Goal: Communication & Community: Answer question/provide support

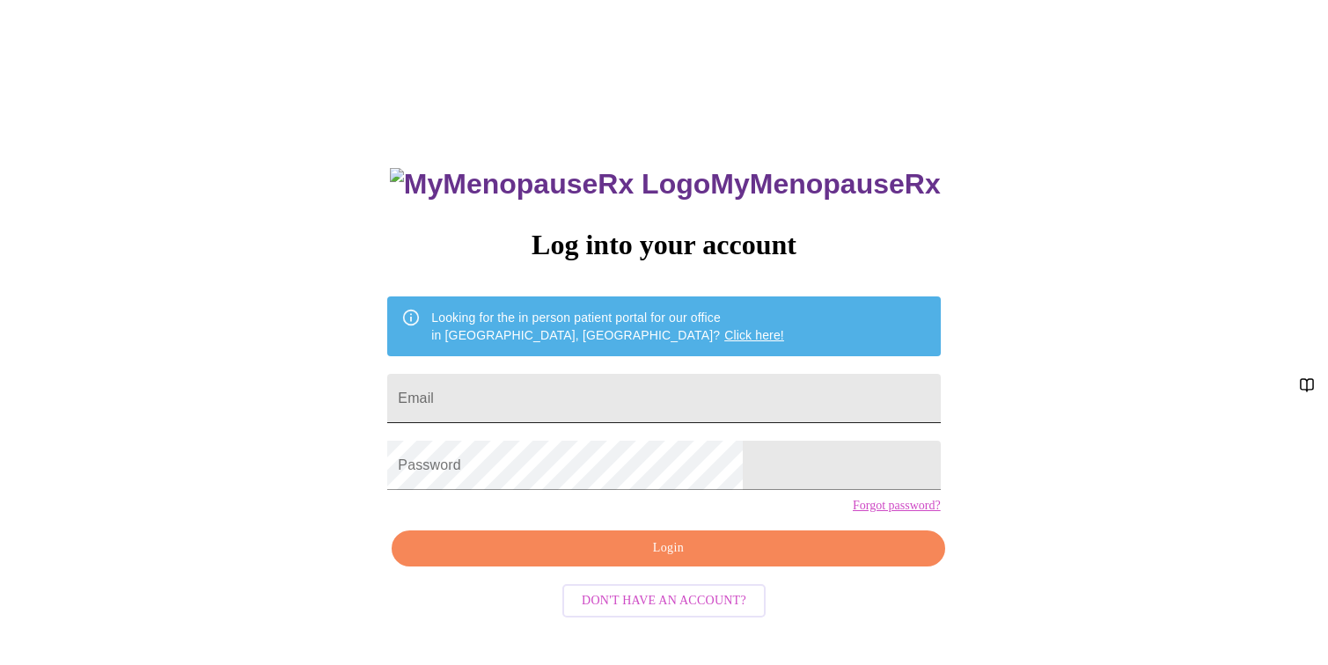
click at [613, 401] on input "Email" at bounding box center [663, 398] width 553 height 49
type input "[EMAIL_ADDRESS][DOMAIN_NAME]"
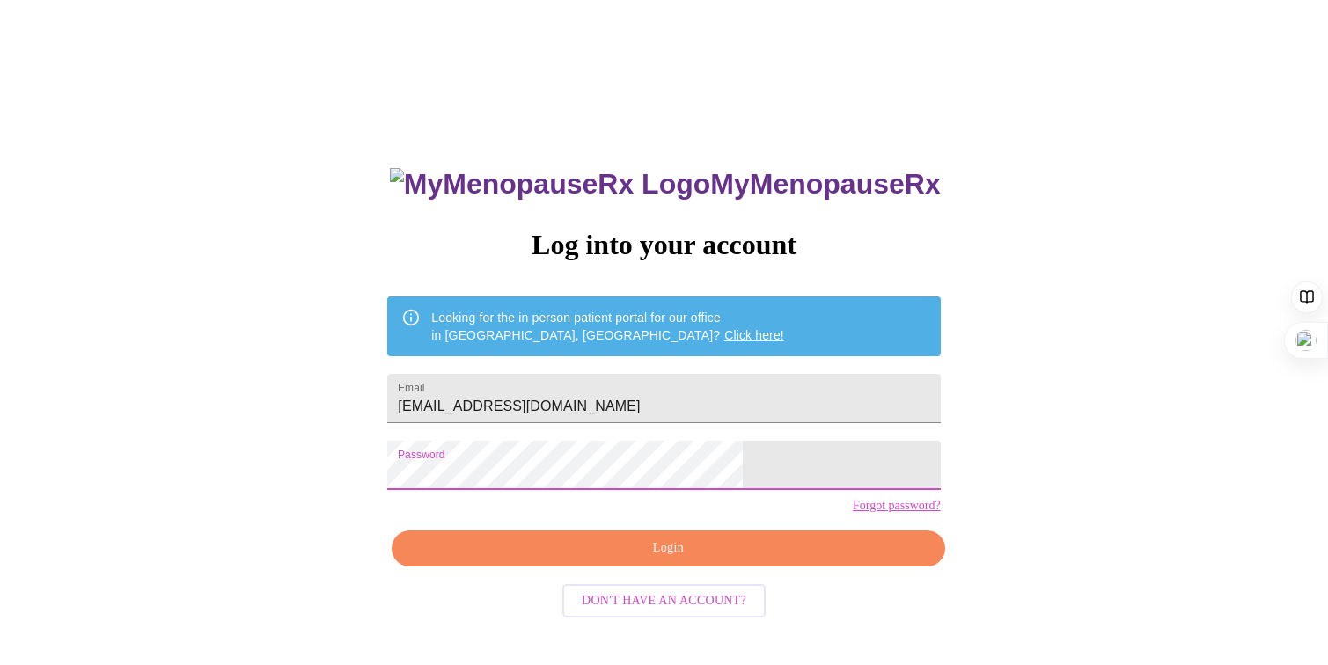
click at [691, 560] on span "Login" at bounding box center [668, 549] width 512 height 22
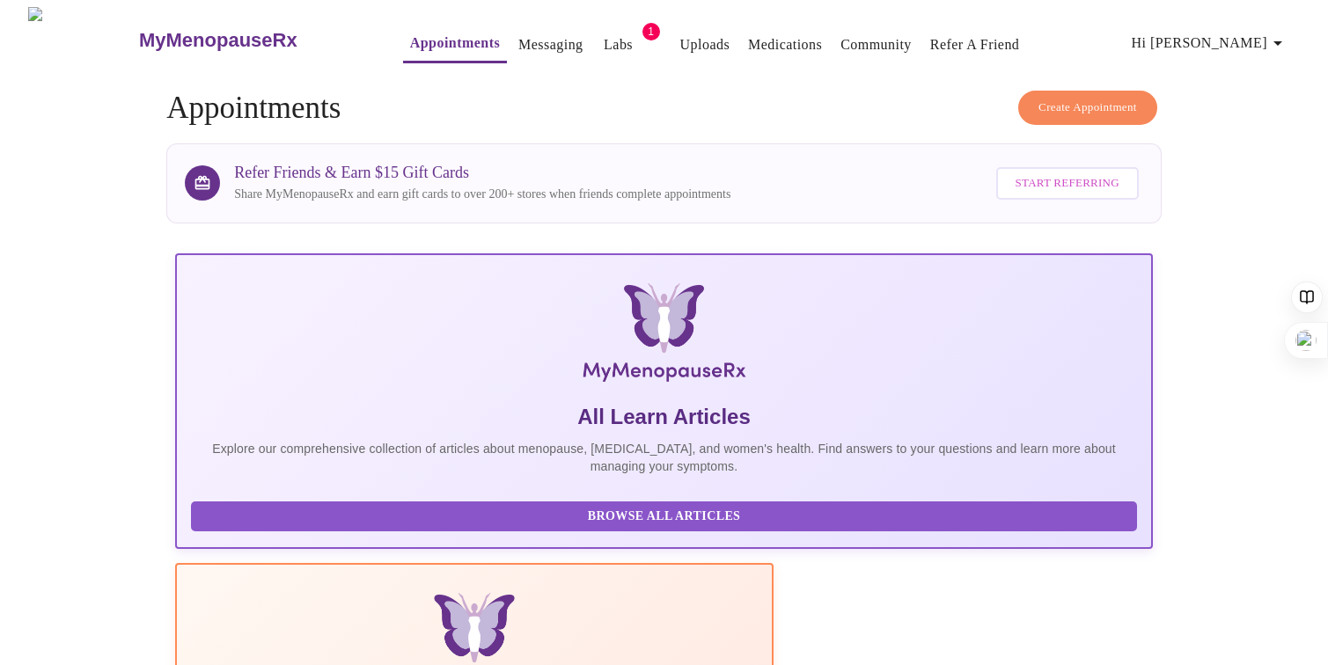
click at [518, 47] on link "Messaging" at bounding box center [550, 45] width 64 height 25
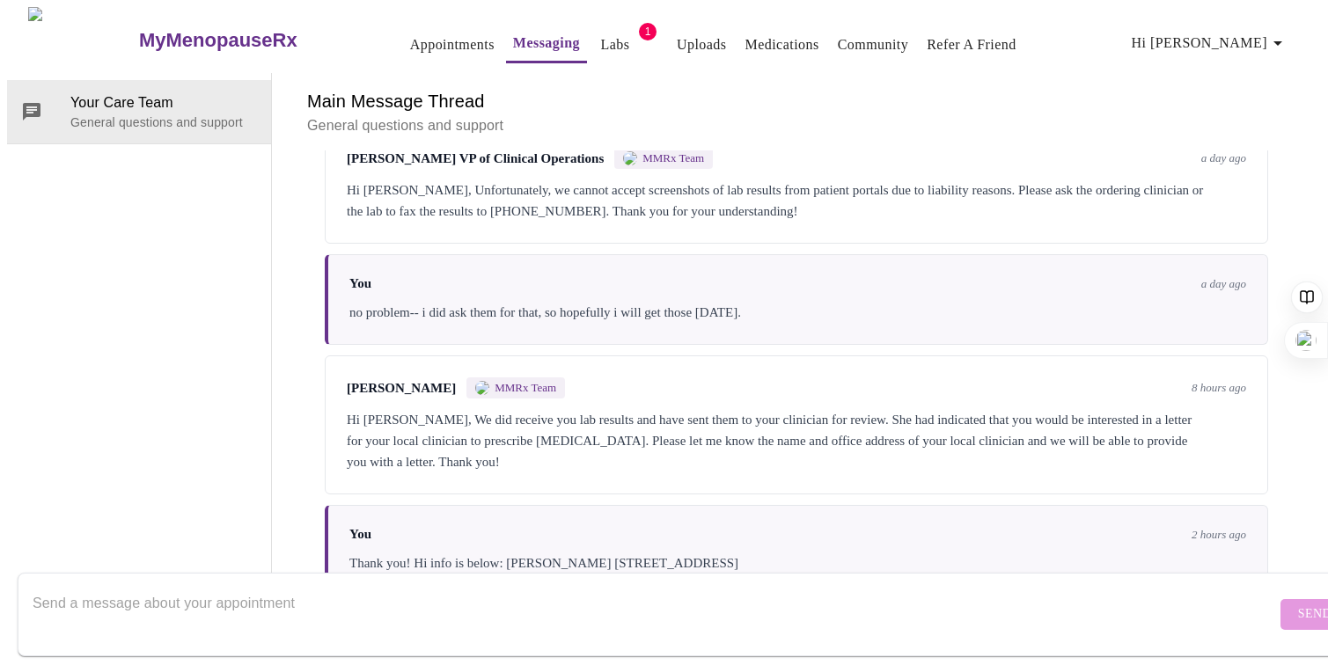
scroll to position [509, 0]
